Goal: Information Seeking & Learning: Learn about a topic

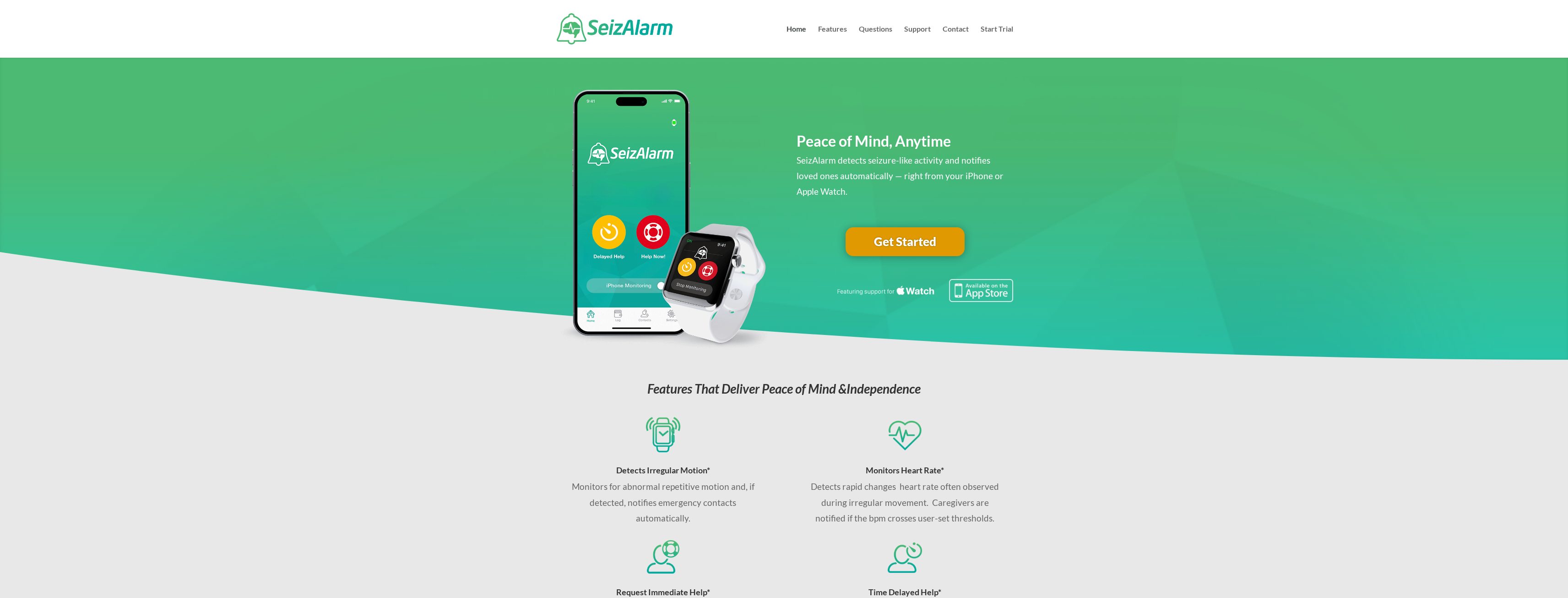
click at [920, 242] on link "Get Started" at bounding box center [906, 242] width 119 height 29
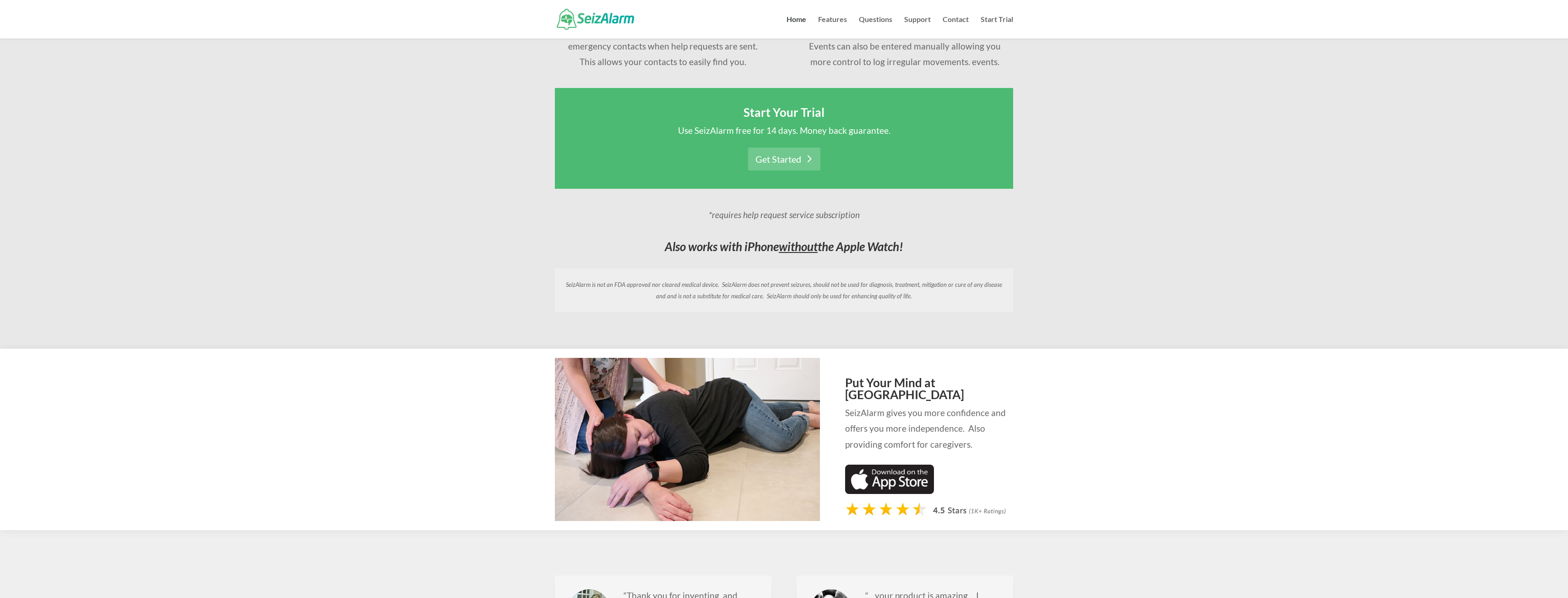
scroll to position [687, 0]
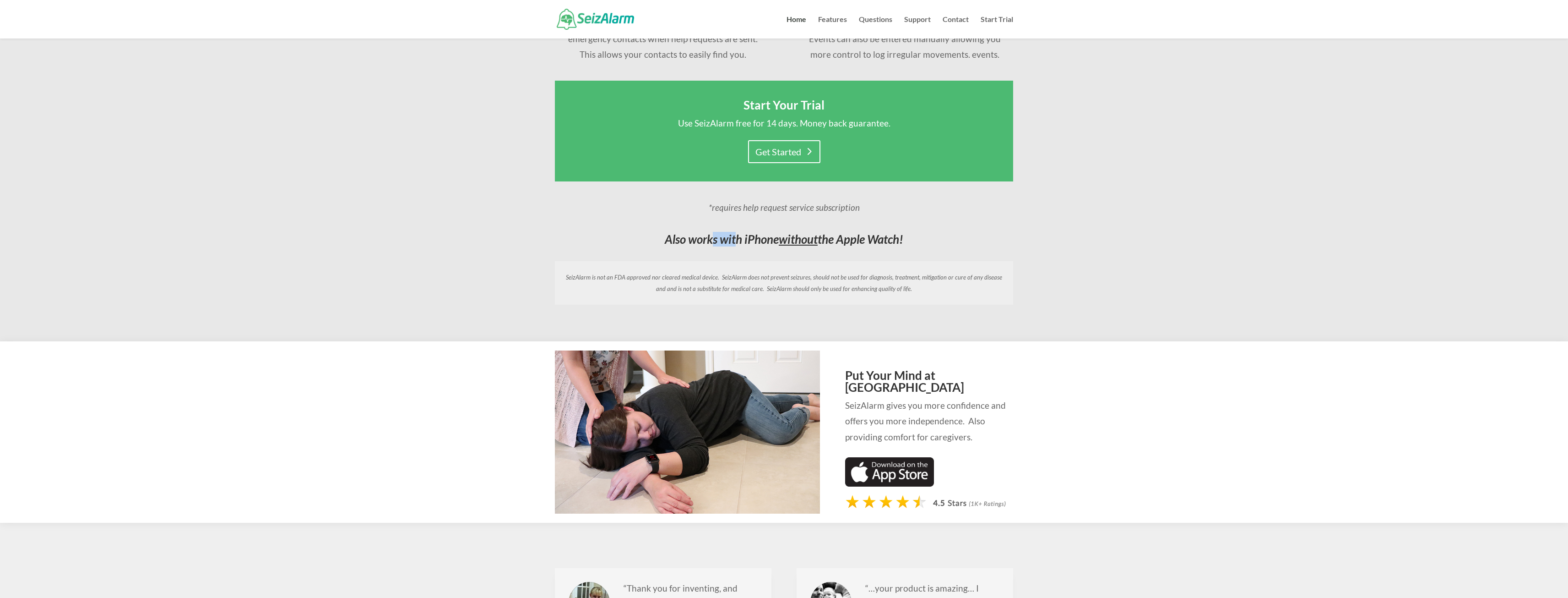
drag, startPoint x: 734, startPoint y: 236, endPoint x: 775, endPoint y: 236, distance: 41.0
click at [763, 236] on em "Also works with iPhone without the Apple Watch!" at bounding box center [784, 238] width 239 height 14
click at [775, 236] on em "Also works with iPhone without the Apple Watch!" at bounding box center [784, 238] width 239 height 14
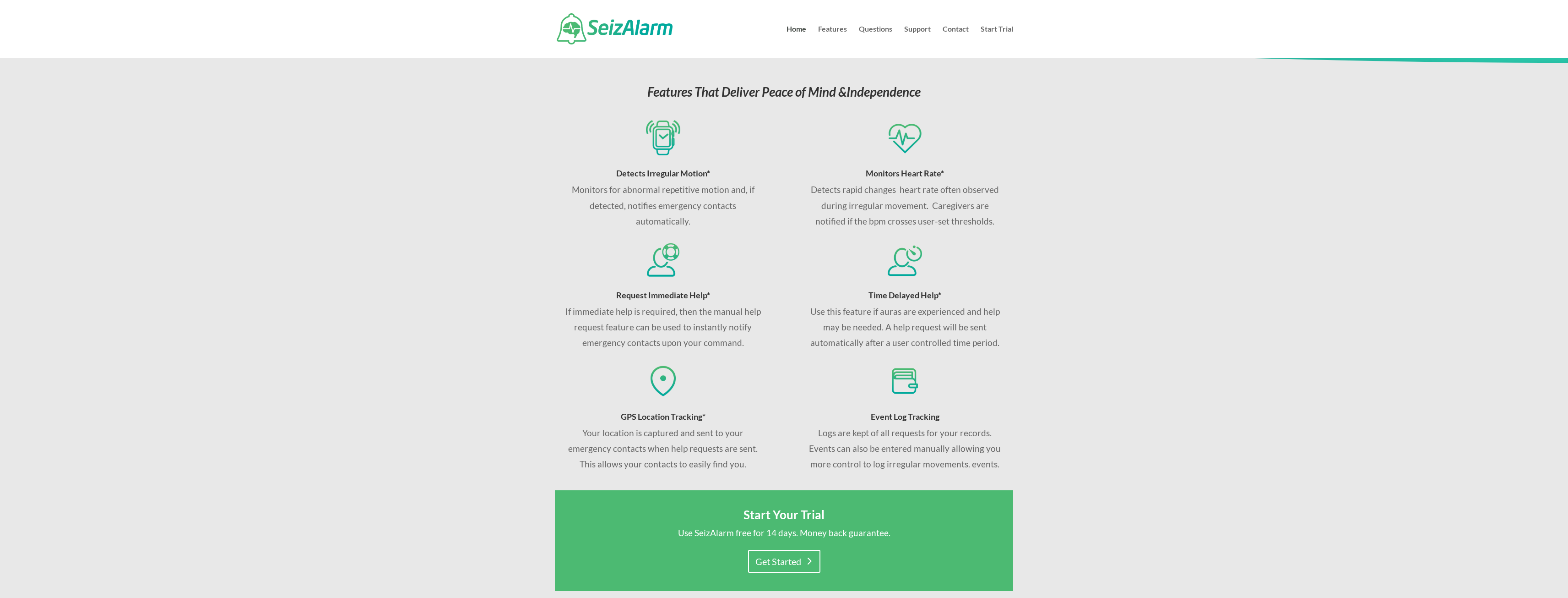
scroll to position [0, 0]
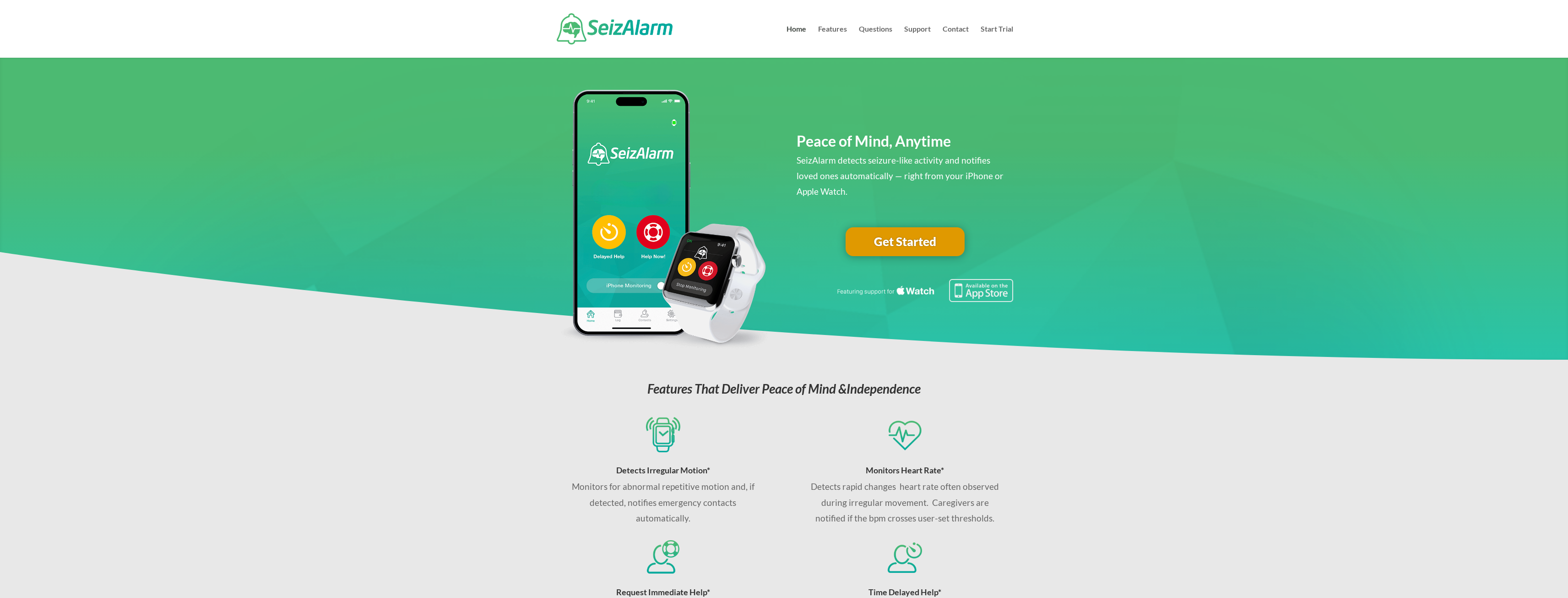
click at [865, 37] on link "Questions" at bounding box center [875, 42] width 33 height 32
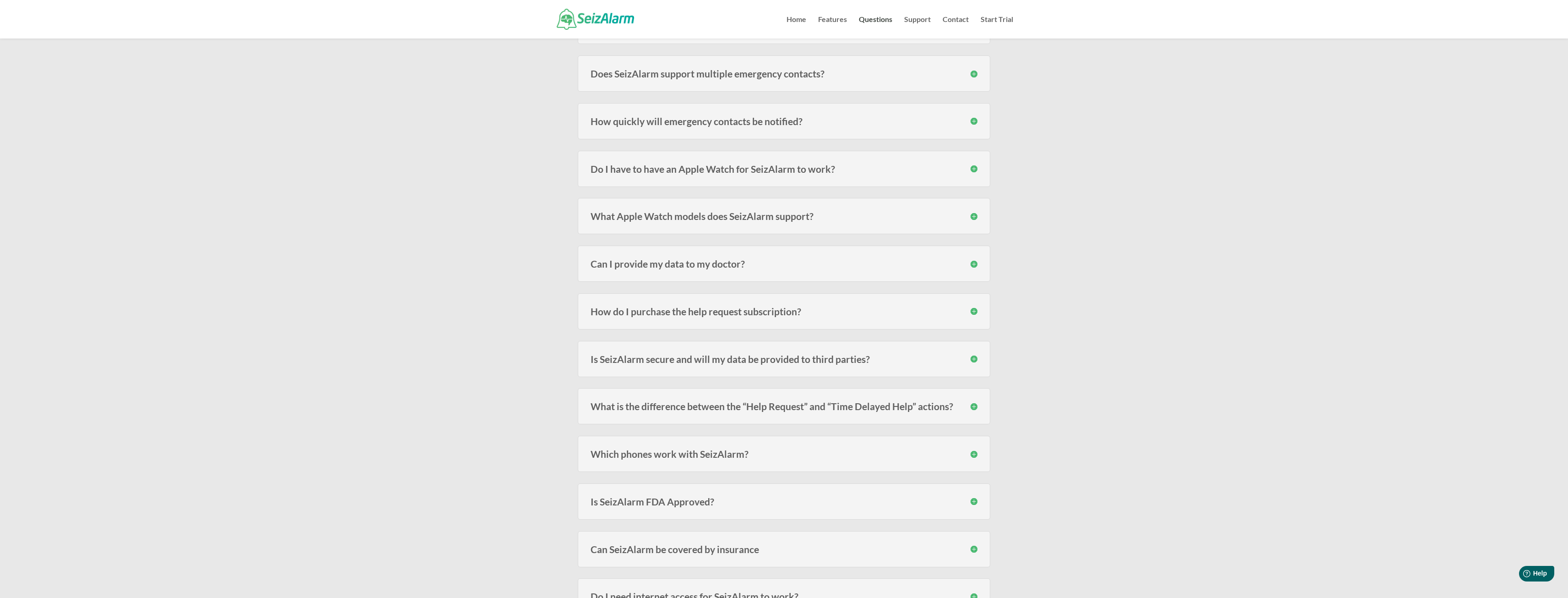
scroll to position [595, 0]
click at [683, 178] on h3 "Do I have to have an Apple Watch for SeizAlarm to work?" at bounding box center [784, 173] width 387 height 9
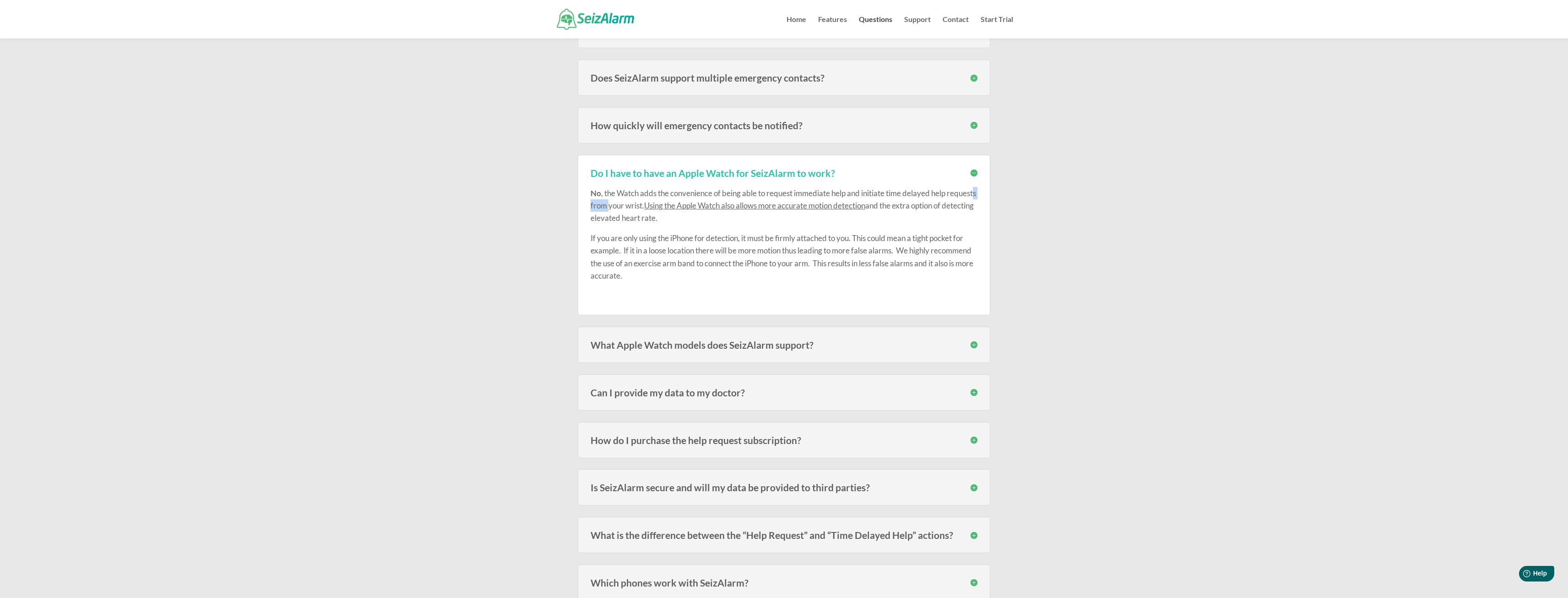
drag, startPoint x: 618, startPoint y: 206, endPoint x: 645, endPoint y: 208, distance: 27.1
click at [645, 208] on p "No , the Watch adds the convenience of being able to request immediate help and…" at bounding box center [784, 209] width 387 height 45
drag, startPoint x: 705, startPoint y: 218, endPoint x: 636, endPoint y: 217, distance: 69.0
click at [636, 217] on p "No , the Watch adds the convenience of being able to request immediate help and…" at bounding box center [784, 209] width 387 height 45
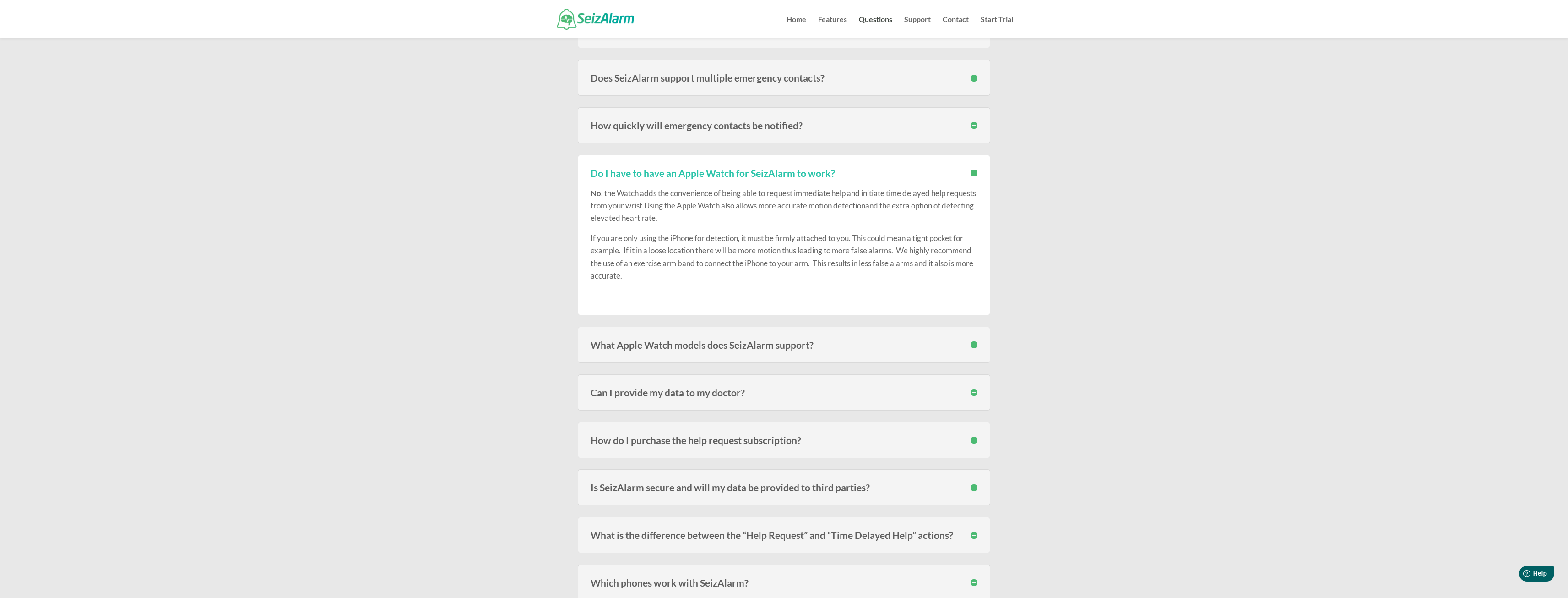
click at [636, 217] on p "No , the Watch adds the convenience of being able to request immediate help and…" at bounding box center [784, 209] width 387 height 45
drag, startPoint x: 599, startPoint y: 241, endPoint x: 687, endPoint y: 239, distance: 88.0
click at [677, 238] on p "If you are only using the iPhone for detection, it must be firmly attached to y…" at bounding box center [784, 260] width 387 height 58
click at [694, 239] on p "If you are only using the iPhone for detection, it must be firmly attached to y…" at bounding box center [784, 260] width 387 height 58
drag, startPoint x: 690, startPoint y: 241, endPoint x: 854, endPoint y: 242, distance: 164.0
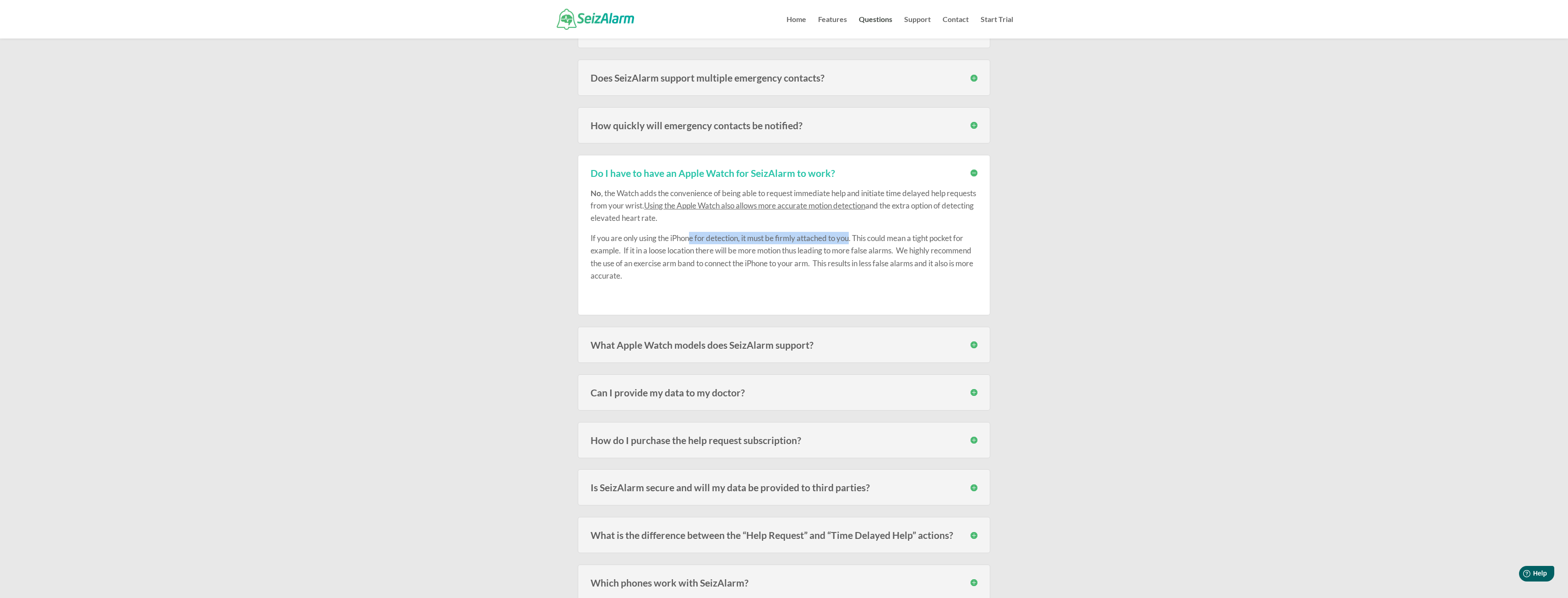
click at [854, 242] on p "If you are only using the iPhone for detection, it must be firmly attached to y…" at bounding box center [784, 260] width 387 height 58
drag, startPoint x: 859, startPoint y: 238, endPoint x: 969, endPoint y: 241, distance: 110.0
click at [969, 241] on p "If you are only using the iPhone for detection, it must be firmly attached to y…" at bounding box center [784, 260] width 387 height 58
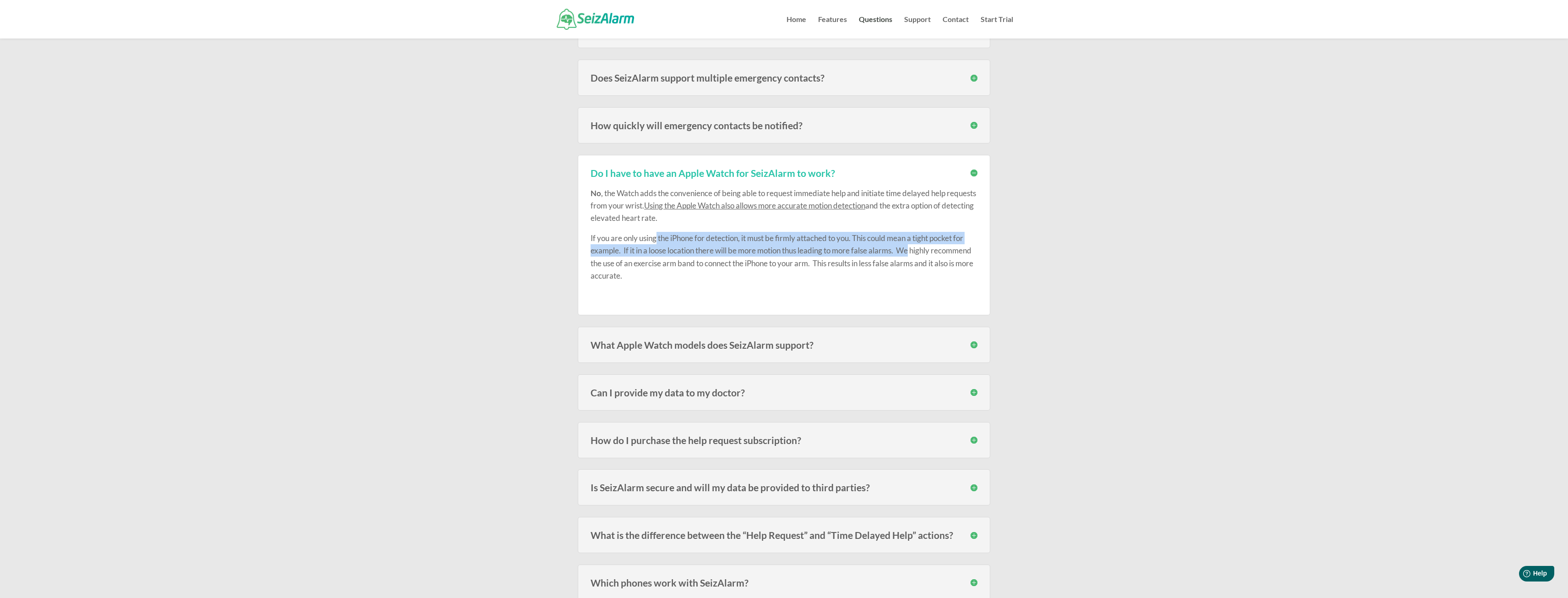
drag, startPoint x: 913, startPoint y: 254, endPoint x: 654, endPoint y: 242, distance: 259.3
click at [654, 242] on p "If you are only using the iPhone for detection, it must be firmly attached to y…" at bounding box center [784, 260] width 387 height 58
click at [645, 252] on p "If you are only using the iPhone for detection, it must be firmly attached to y…" at bounding box center [784, 260] width 387 height 58
drag, startPoint x: 638, startPoint y: 251, endPoint x: 876, endPoint y: 256, distance: 238.1
click at [876, 256] on p "If you are only using the iPhone for detection, it must be firmly attached to y…" at bounding box center [784, 260] width 387 height 58
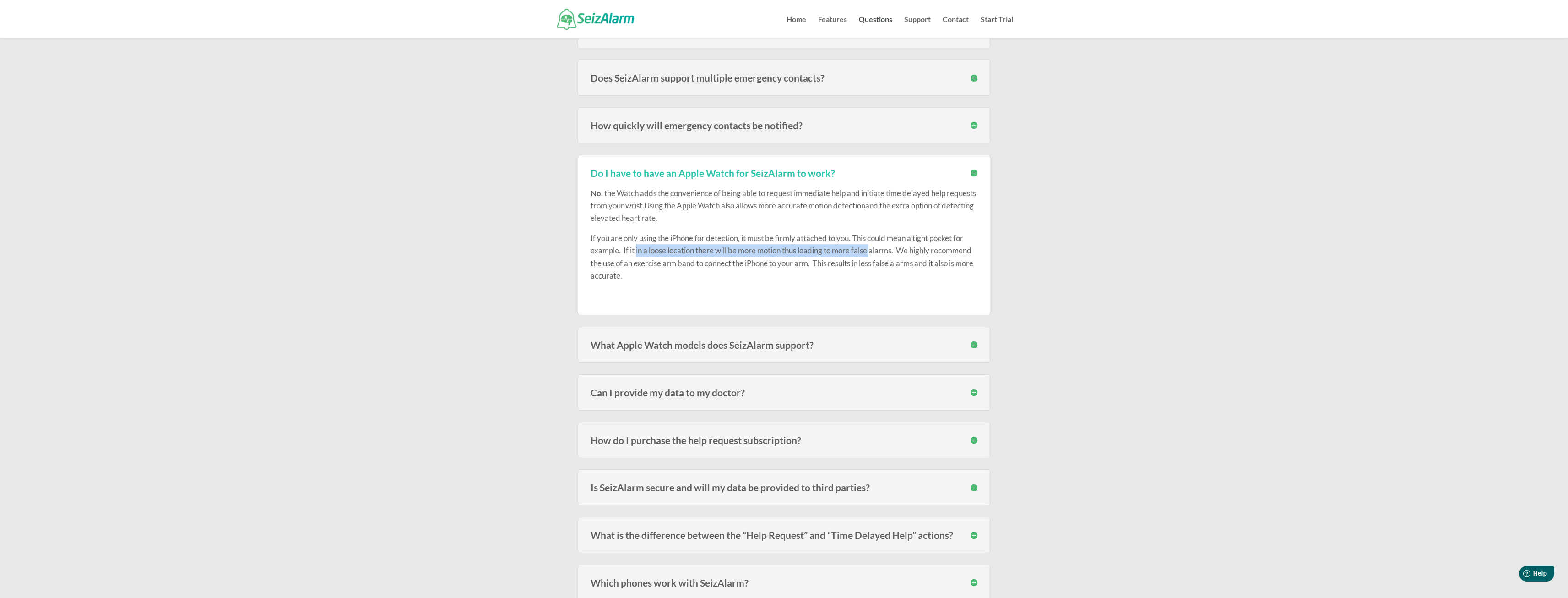
click at [876, 256] on p "If you are only using the iPhone for detection, it must be firmly attached to y…" at bounding box center [784, 260] width 387 height 58
drag, startPoint x: 791, startPoint y: 252, endPoint x: 909, endPoint y: 251, distance: 118.0
click at [901, 251] on p "If you are only using the iPhone for detection, it must be firmly attached to y…" at bounding box center [784, 260] width 387 height 58
click at [915, 250] on p "If you are only using the iPhone for detection, it must be firmly attached to y…" at bounding box center [784, 260] width 387 height 58
click at [728, 392] on h3 "Can I provide my data to my doctor?" at bounding box center [784, 392] width 387 height 9
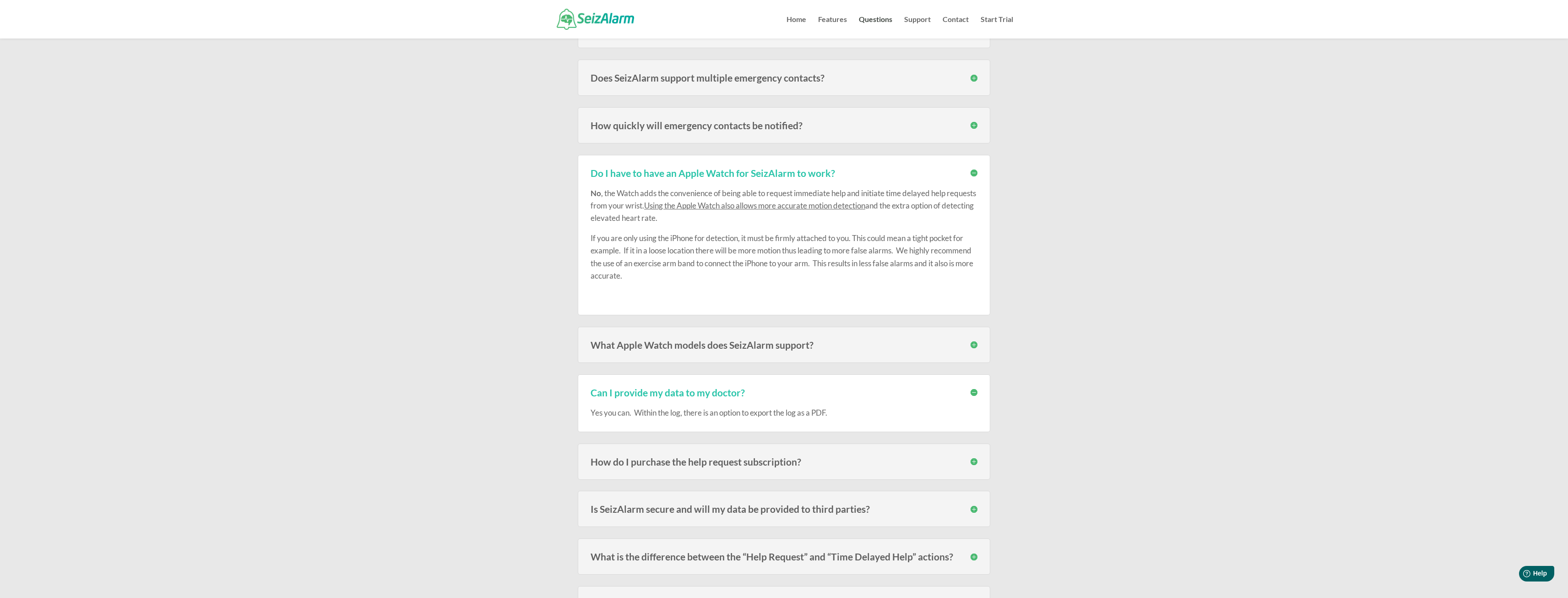
click at [728, 392] on h3 "Can I provide my data to my doctor?" at bounding box center [784, 392] width 387 height 9
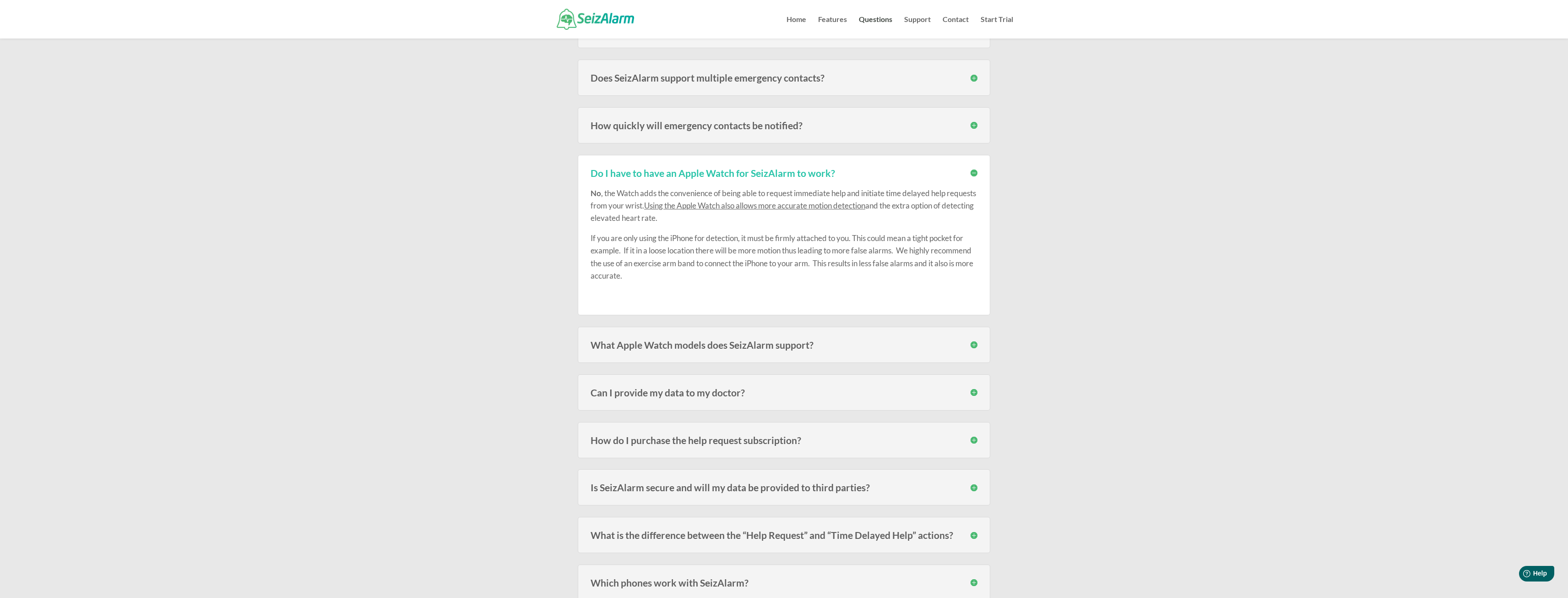
click at [726, 168] on h3 "Do I have to have an Apple Watch for SeizAlarm to work?" at bounding box center [784, 173] width 387 height 9
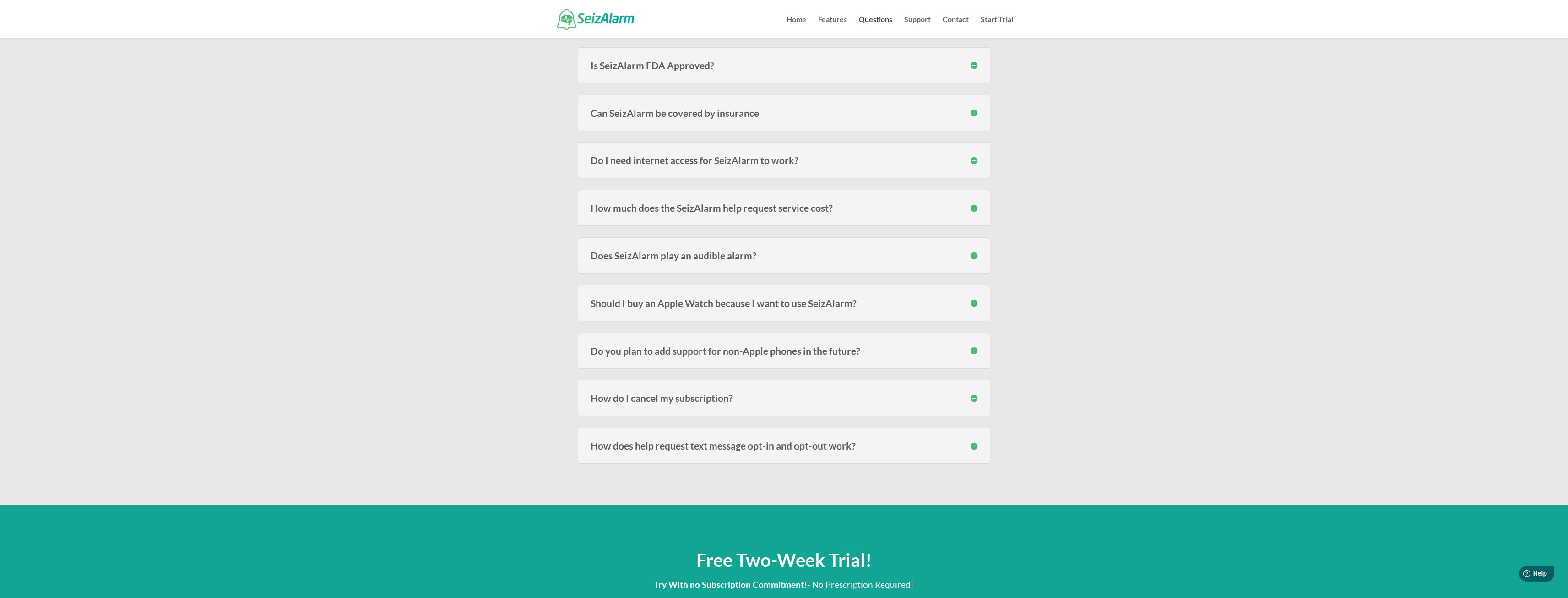
scroll to position [1099, 0]
